Goal: Find specific page/section: Find specific page/section

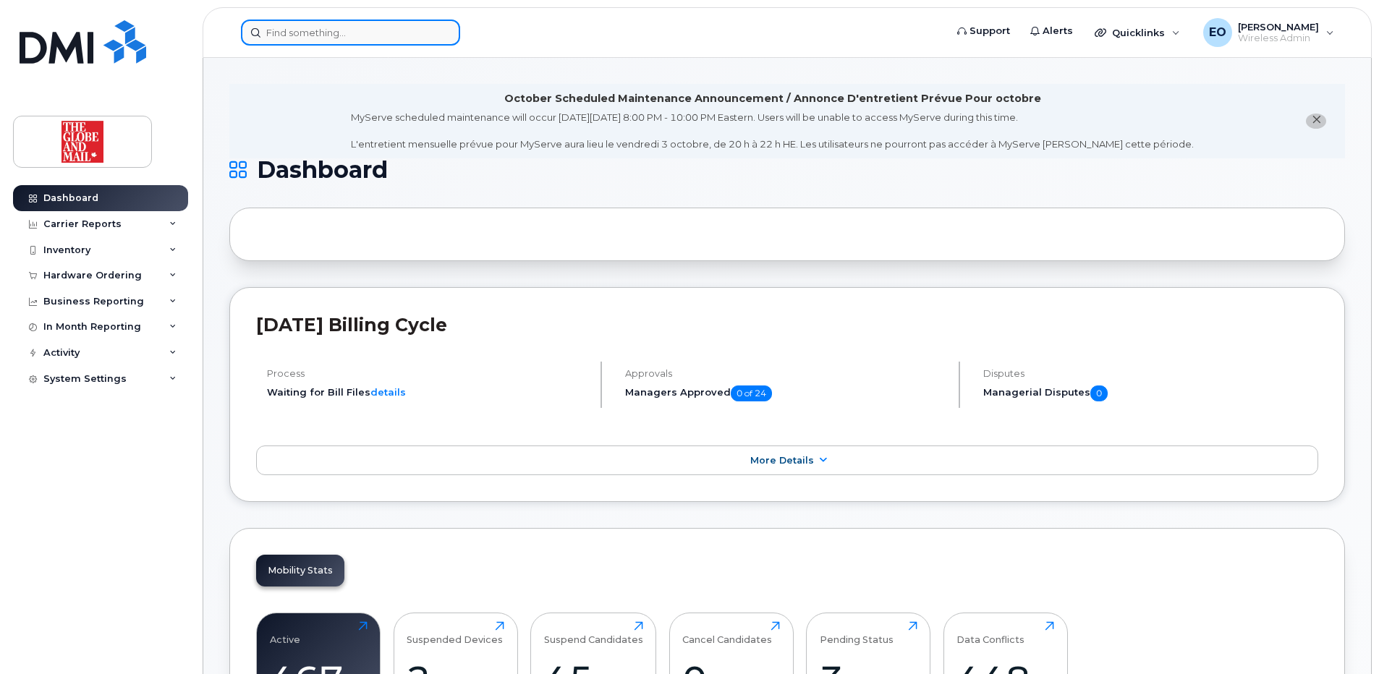
click at [340, 27] on input at bounding box center [350, 33] width 219 height 26
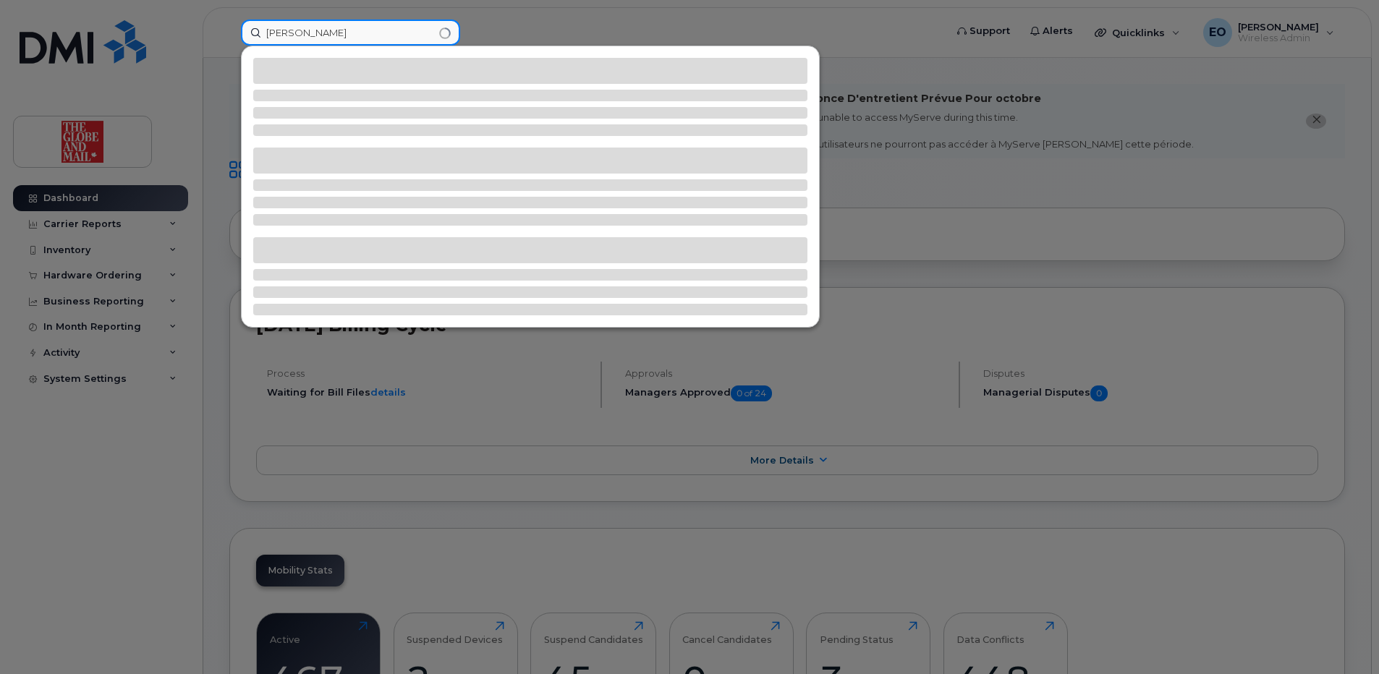
type input "[PERSON_NAME]"
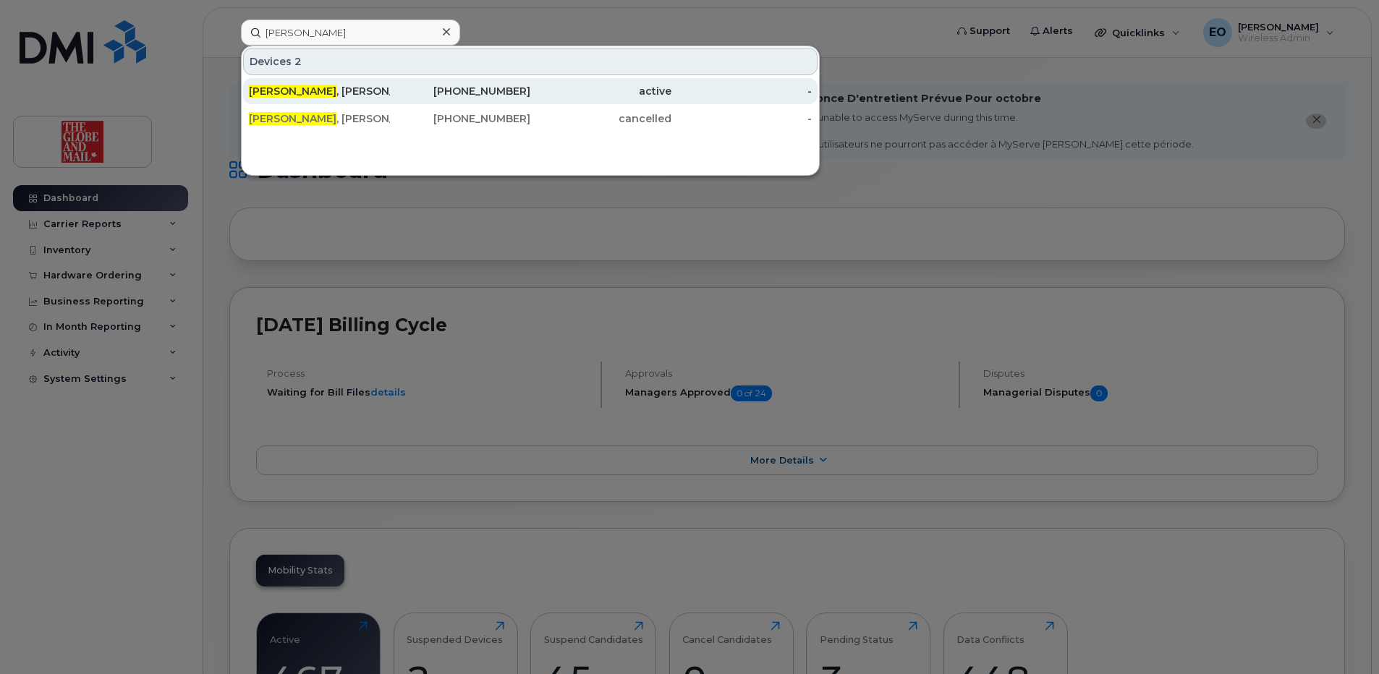
click at [742, 86] on div "-" at bounding box center [742, 91] width 141 height 14
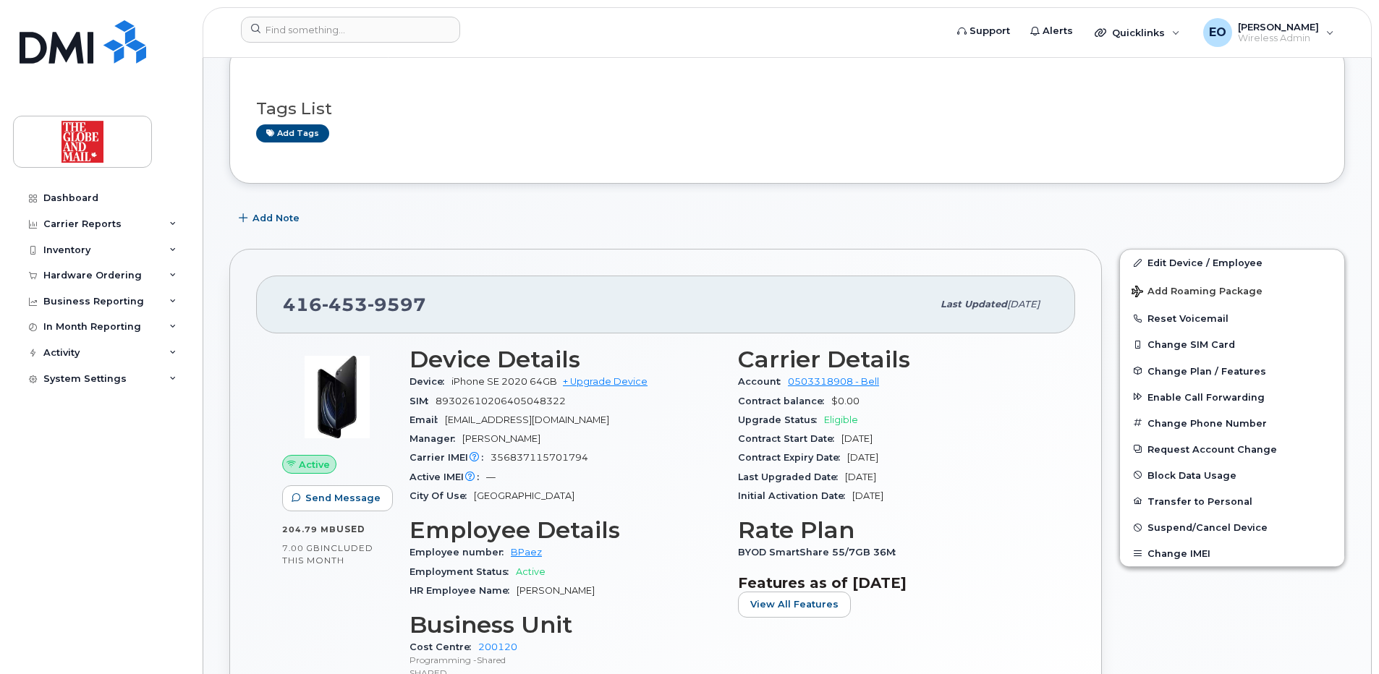
scroll to position [289, 0]
